Goal: Task Accomplishment & Management: Use online tool/utility

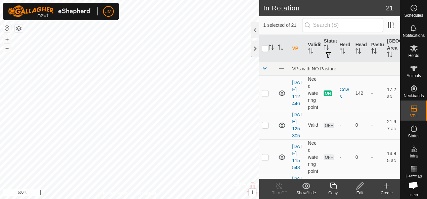
checkbox input "true"
checkbox input "false"
checkbox input "true"
click at [362, 185] on icon at bounding box center [360, 186] width 8 height 8
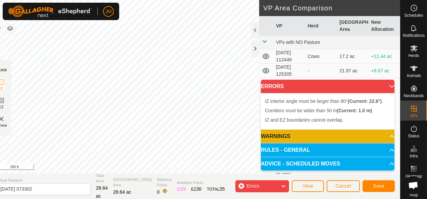
click at [104, 18] on div "JM Schedules Notifications Herds Animals Neckbands VPs Status Infra Heatmap Hel…" at bounding box center [213, 99] width 427 height 199
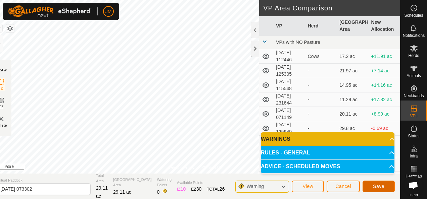
click at [383, 185] on span "Save" at bounding box center [378, 186] width 11 height 5
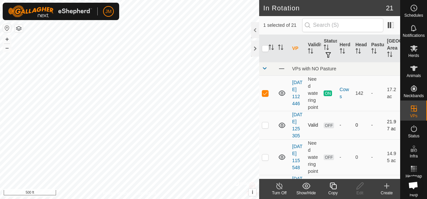
checkbox input "false"
checkbox input "true"
click at [362, 185] on icon at bounding box center [359, 186] width 7 height 7
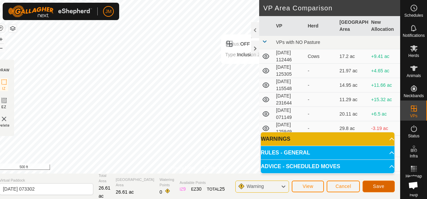
click at [382, 186] on span "Save" at bounding box center [378, 186] width 11 height 5
